Goal: Use online tool/utility: Use online tool/utility

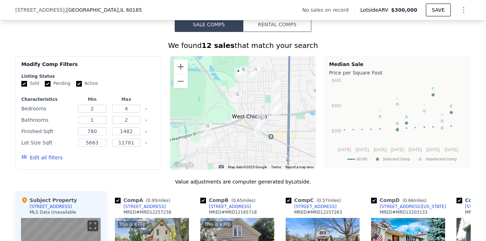
scroll to position [495, 0]
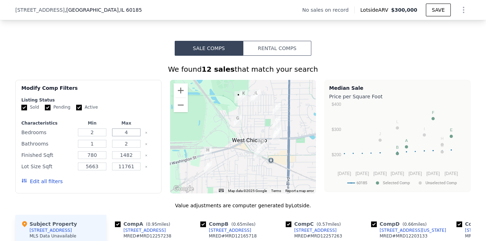
drag, startPoint x: 125, startPoint y: 137, endPoint x: 120, endPoint y: 138, distance: 5.4
click at [120, 137] on input "4" at bounding box center [126, 133] width 28 height 8
type input "3"
drag, startPoint x: 125, startPoint y: 149, endPoint x: 120, endPoint y: 150, distance: 5.9
click at [120, 148] on input "2" at bounding box center [126, 144] width 28 height 8
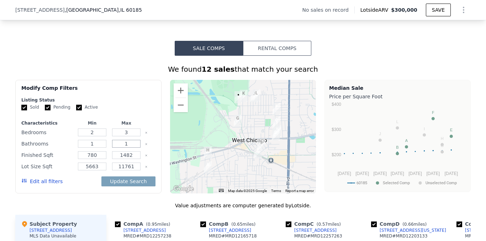
type input "1"
click at [131, 109] on form "Listing Status Sold Pending Active Characteristics Min Max Bedrooms 2 3 Bathroo…" at bounding box center [88, 144] width 134 height 94
click at [132, 187] on button "Update Search" at bounding box center [128, 182] width 54 height 10
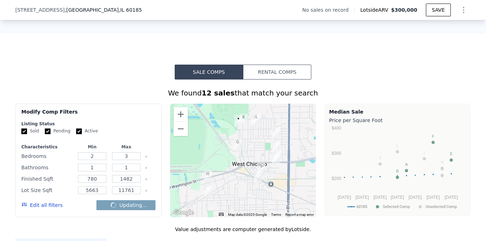
checkbox input "false"
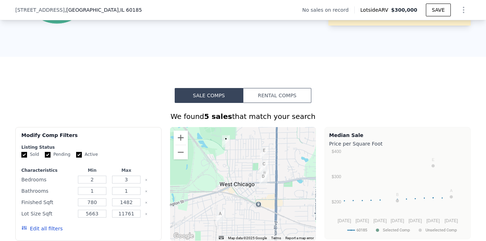
scroll to position [519, 0]
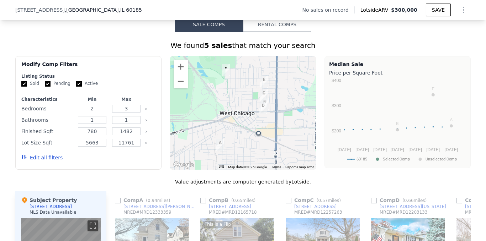
drag, startPoint x: 93, startPoint y: 113, endPoint x: 79, endPoint y: 113, distance: 13.9
click at [81, 113] on input "2" at bounding box center [92, 109] width 28 height 8
click at [133, 163] on button "Update Search" at bounding box center [128, 158] width 54 height 10
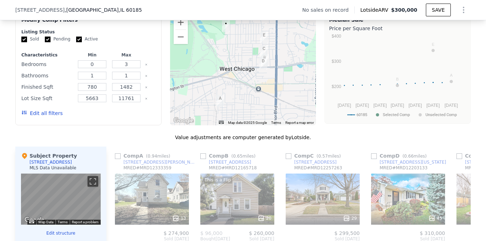
scroll to position [546, 0]
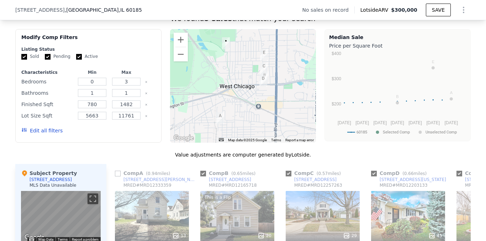
type input "2"
type input "4"
type input "2"
checkbox input "true"
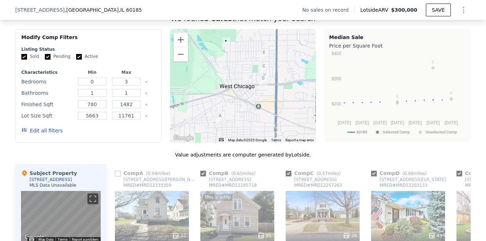
checkbox input "true"
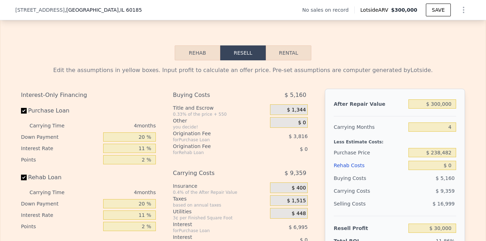
scroll to position [1040, 0]
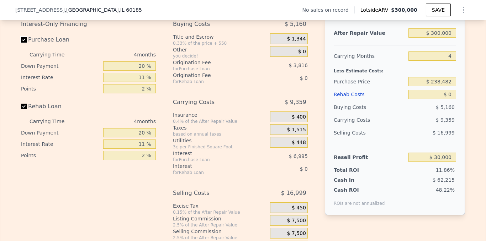
click at [21, 43] on input "Purchase Loan" at bounding box center [24, 40] width 6 height 6
checkbox input "false"
type input "$ 40,812"
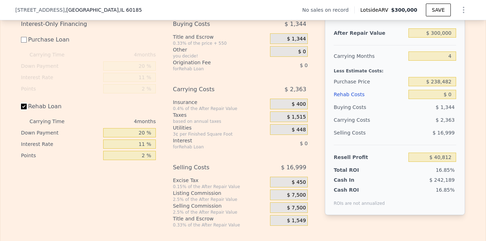
click at [21, 109] on input "Rehab Loan" at bounding box center [24, 107] width 6 height 6
checkbox input "false"
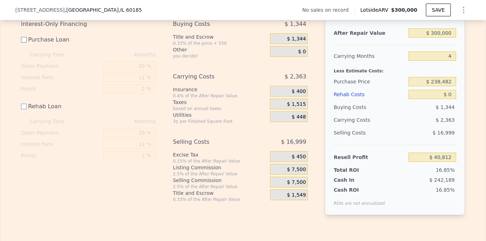
scroll to position [1017, 0]
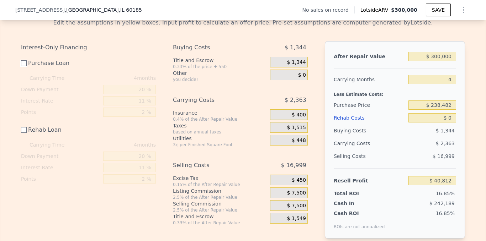
click at [23, 66] on input "Purchase Loan" at bounding box center [24, 63] width 6 height 6
checkbox input "true"
type input "$ 30,000"
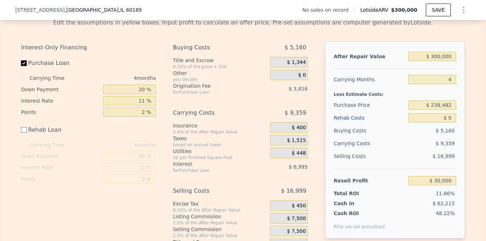
click at [21, 133] on input "Rehab Loan" at bounding box center [24, 130] width 6 height 6
checkbox input "true"
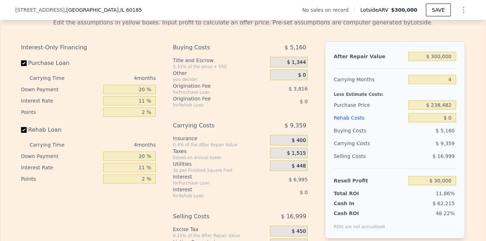
click at [18, 72] on div "Edit the assumptions in yellow boxes. Input profit to calculate an offer price.…" at bounding box center [242, 145] width 455 height 265
click at [23, 66] on input "Purchase Loan" at bounding box center [24, 63] width 6 height 6
checkbox input "false"
type input "$ 40,812"
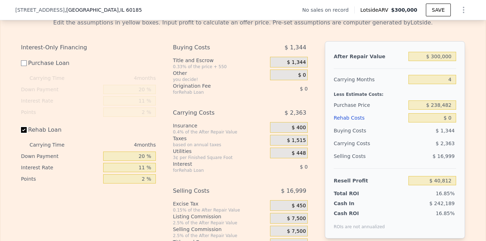
click at [22, 133] on input "Rehab Loan" at bounding box center [24, 130] width 6 height 6
checkbox input "false"
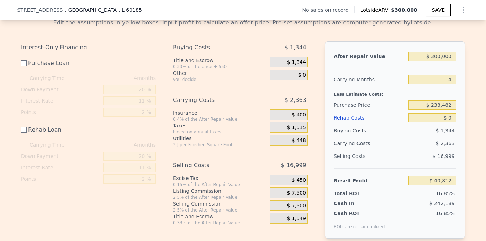
click at [383, 124] on div "Rehab Costs" at bounding box center [369, 118] width 72 height 13
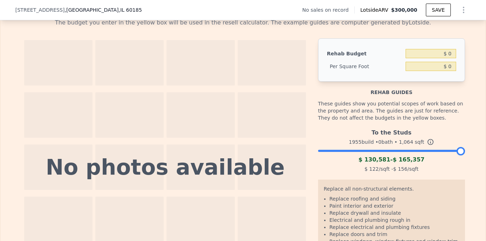
scroll to position [922, 0]
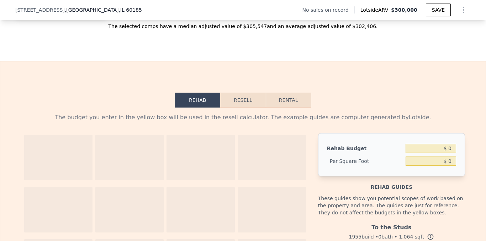
click at [240, 108] on button "Resell" at bounding box center [242, 100] width 45 height 15
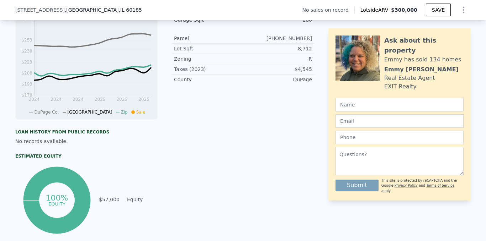
scroll to position [0, 0]
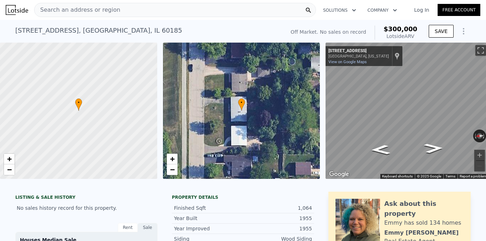
click at [118, 12] on div "Search an address or region" at bounding box center [175, 10] width 282 height 14
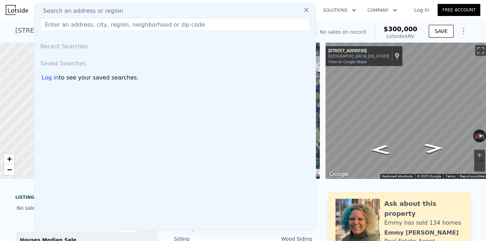
type input "[STREET_ADDRESS]"
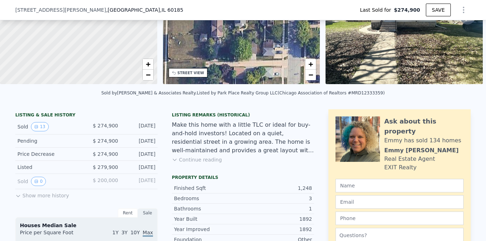
scroll to position [116, 0]
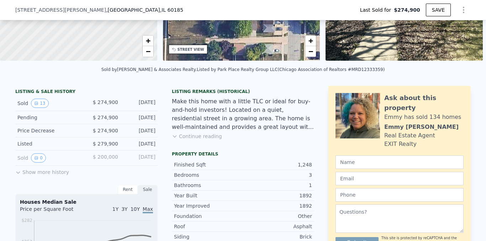
type input "$ 297,000"
type input "-$ 16,420"
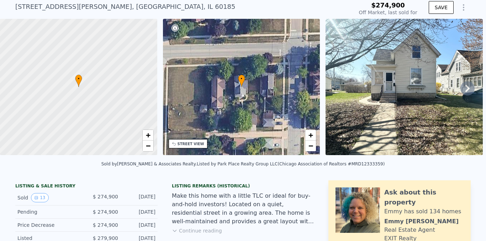
scroll to position [0, 0]
